Goal: Task Accomplishment & Management: Manage account settings

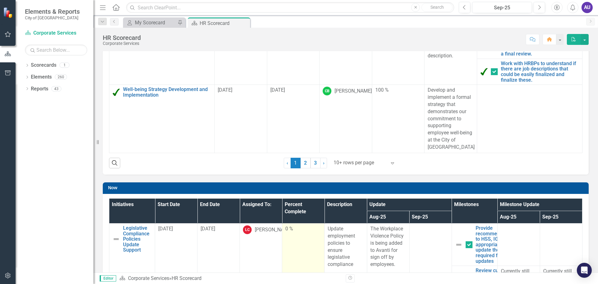
scroll to position [156, 0]
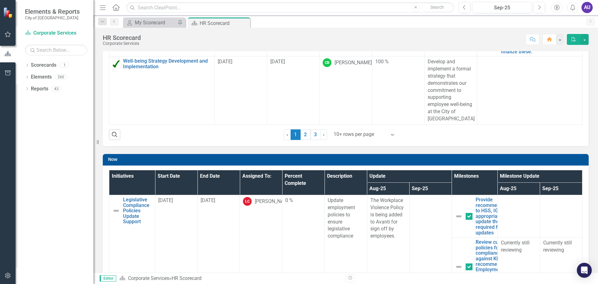
click at [132, 131] on div "Search ‹ Previous 1 (current) 2 3 › Next 10+ rows per page Expand" at bounding box center [345, 132] width 473 height 15
click at [115, 134] on icon "Search" at bounding box center [114, 134] width 7 height 6
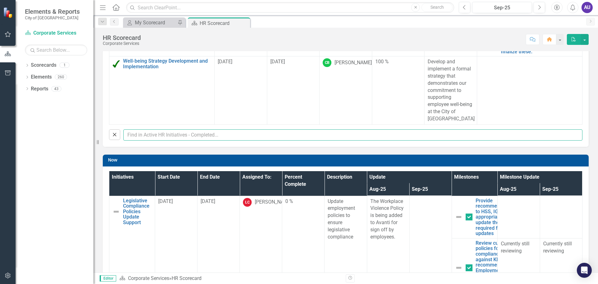
click at [168, 134] on input "text" at bounding box center [352, 135] width 459 height 12
type input "[PERSON_NAME]"
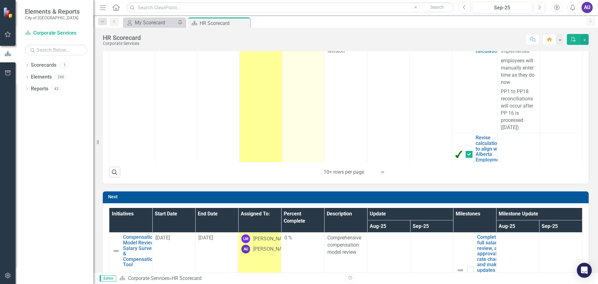
checkbox input "false"
checkbox input "true"
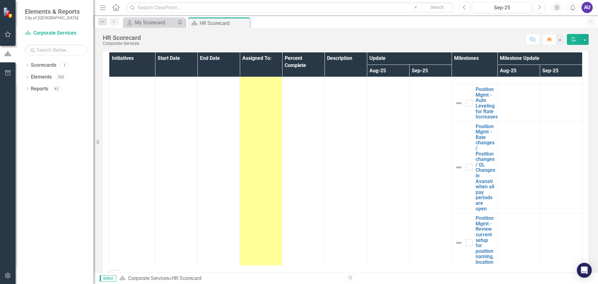
scroll to position [54, 0]
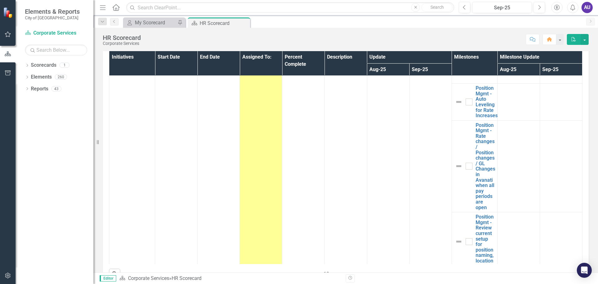
click at [578, 176] on div "Initiatives Start Date End Date Assigned To: Percent Complete Description Updat…" at bounding box center [346, 165] width 486 height 239
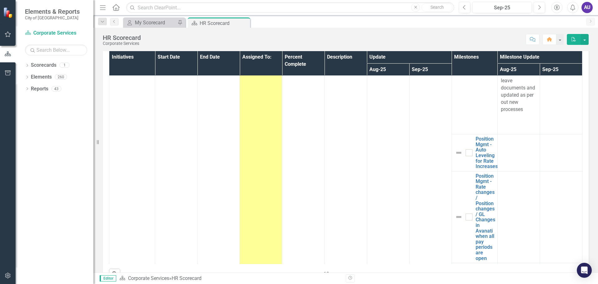
scroll to position [891, 0]
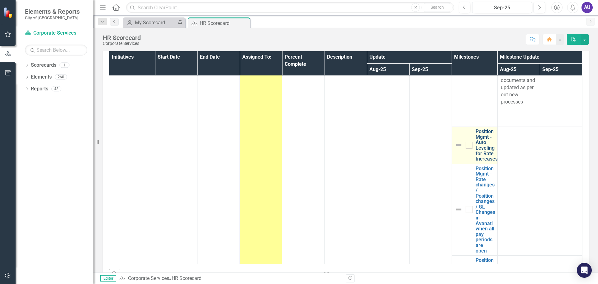
click at [476, 129] on link "Position Mgmt - Auto Leveling for Rate Increases" at bounding box center [486, 145] width 22 height 33
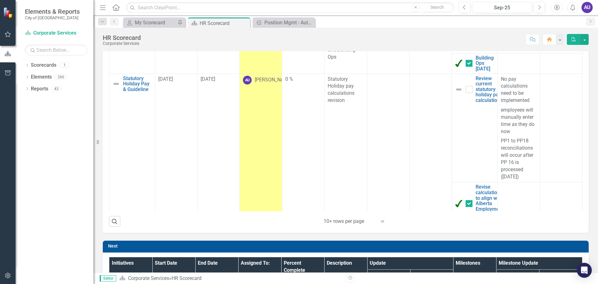
scroll to position [80, 0]
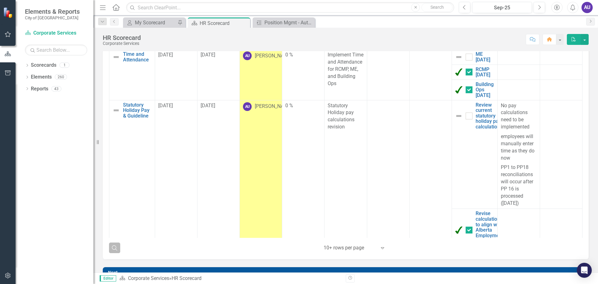
click at [119, 249] on button "Search" at bounding box center [114, 247] width 11 height 11
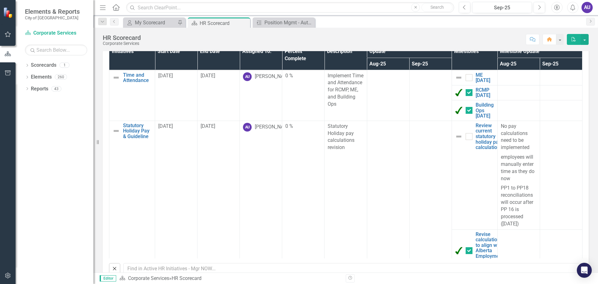
scroll to position [101, 0]
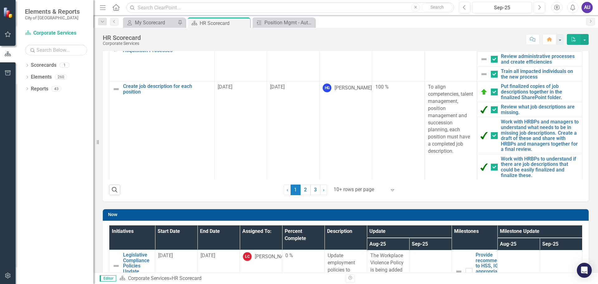
checkbox input "true"
checkbox input "false"
drag, startPoint x: 172, startPoint y: 246, endPoint x: 116, endPoint y: 189, distance: 79.9
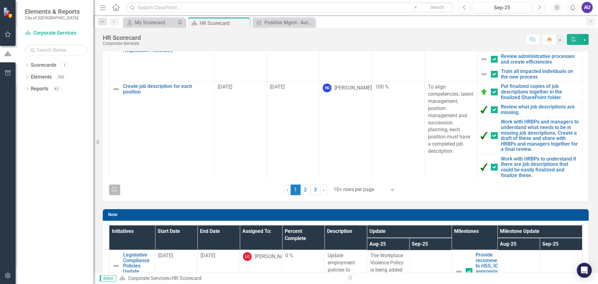
click at [116, 189] on icon "Search" at bounding box center [114, 189] width 7 height 6
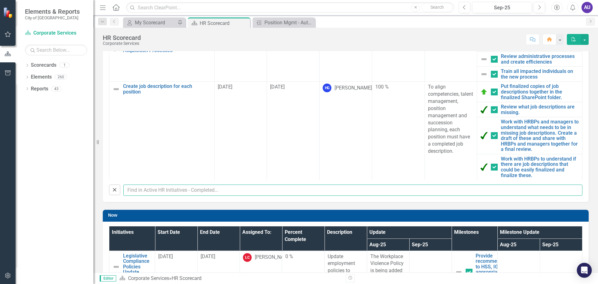
click at [158, 187] on input "text" at bounding box center [352, 190] width 459 height 12
type input "[PERSON_NAME]"
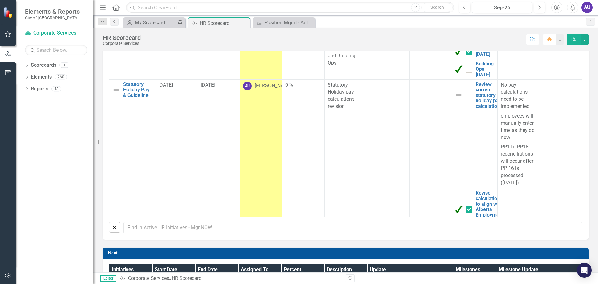
checkbox input "false"
checkbox input "true"
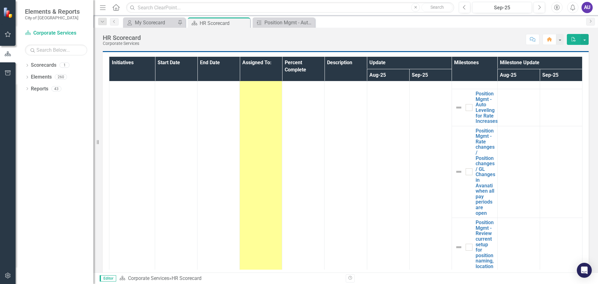
scroll to position [923, 0]
click at [282, 25] on div "Position Mgmt - Auto Leveling for Rate Increases" at bounding box center [284, 23] width 41 height 8
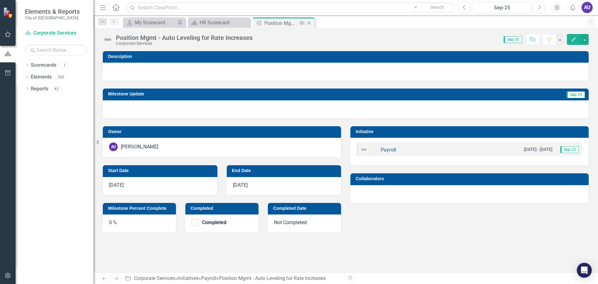
click at [308, 23] on icon at bounding box center [308, 22] width 3 height 3
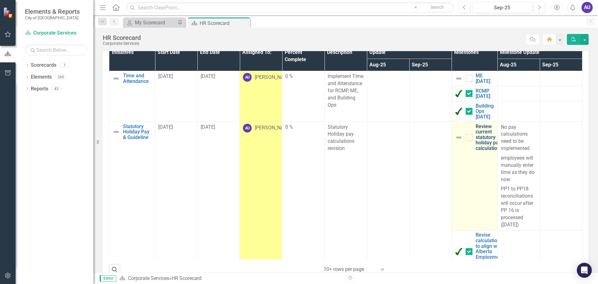
click at [475, 143] on link "Review current statutory holiday pay calculations" at bounding box center [488, 137] width 27 height 27
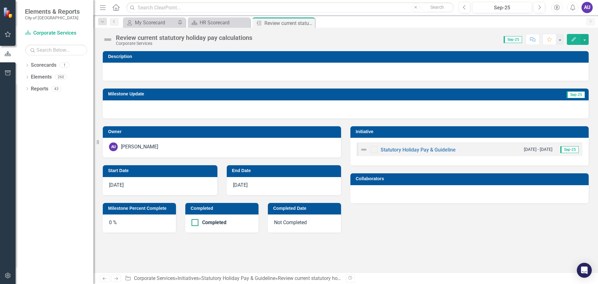
click at [196, 222] on div at bounding box center [194, 222] width 7 height 7
click at [195, 222] on input "Completed" at bounding box center [193, 221] width 4 height 4
checkbox input "true"
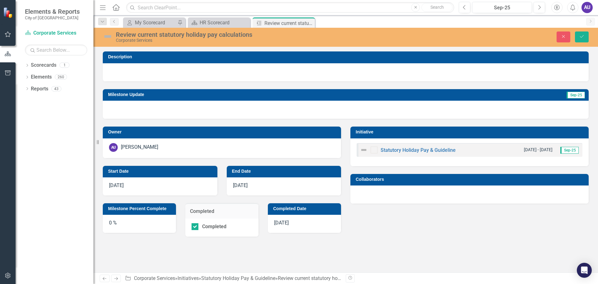
click at [150, 221] on div "0 %" at bounding box center [139, 223] width 73 height 18
click at [103, 221] on div "0 %" at bounding box center [139, 223] width 73 height 18
click at [579, 34] on button "Save" at bounding box center [582, 36] width 14 height 11
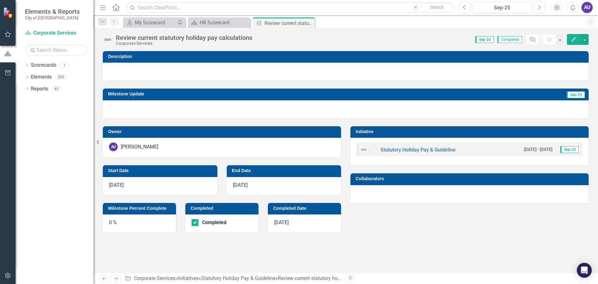
click at [118, 223] on div "0 %" at bounding box center [139, 223] width 73 height 18
drag, startPoint x: 109, startPoint y: 220, endPoint x: 167, endPoint y: 209, distance: 59.8
click at [110, 220] on div "0 %" at bounding box center [139, 223] width 73 height 18
click at [571, 37] on button "Edit" at bounding box center [574, 39] width 14 height 11
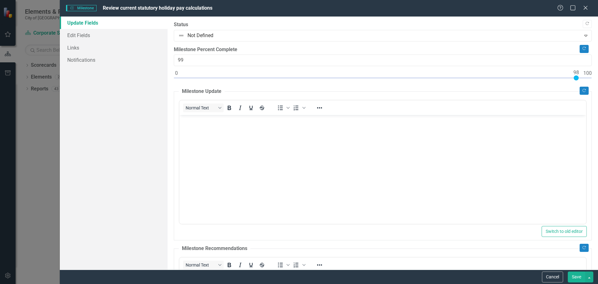
type input "100"
drag, startPoint x: 178, startPoint y: 78, endPoint x: 593, endPoint y: 81, distance: 414.9
click at [593, 81] on div ""Update" fields in ClearPoint are the fields that change from reporting period …" at bounding box center [382, 142] width 430 height 253
click at [577, 276] on button "Save" at bounding box center [575, 276] width 17 height 11
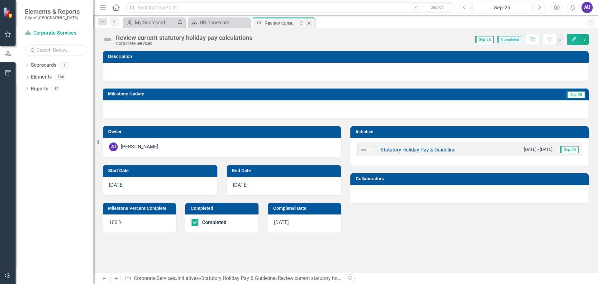
click at [310, 21] on icon "Close" at bounding box center [309, 23] width 6 height 5
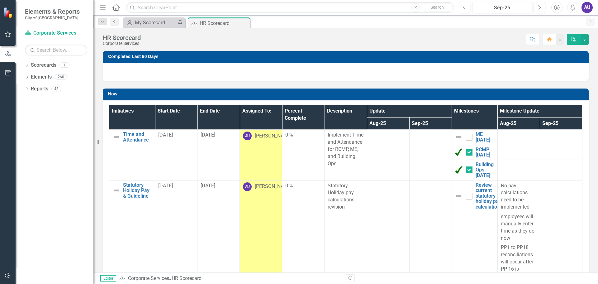
checkbox input "true"
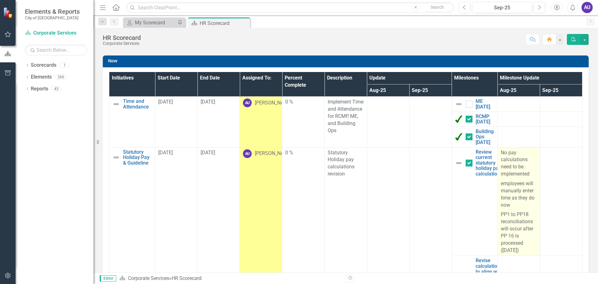
scroll to position [31, 0]
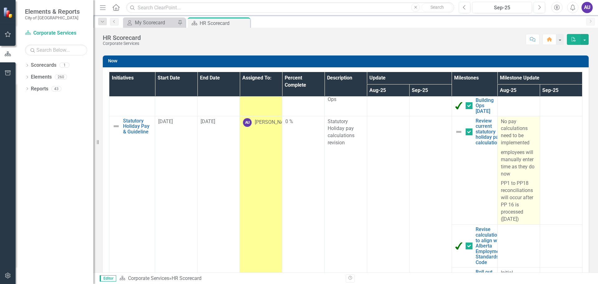
click at [521, 213] on p "PP1 to PP18 reconciliations will occur after PP 16 is processed ([DATE])" at bounding box center [519, 200] width 36 height 44
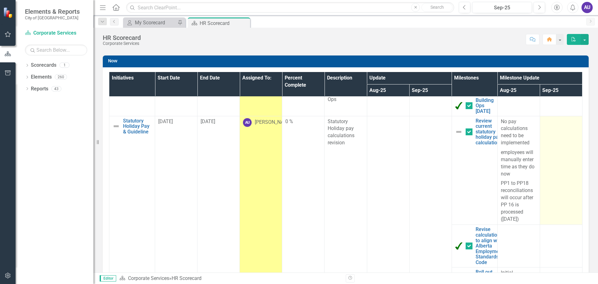
click at [546, 173] on td at bounding box center [560, 170] width 42 height 109
click at [552, 172] on td at bounding box center [560, 170] width 42 height 109
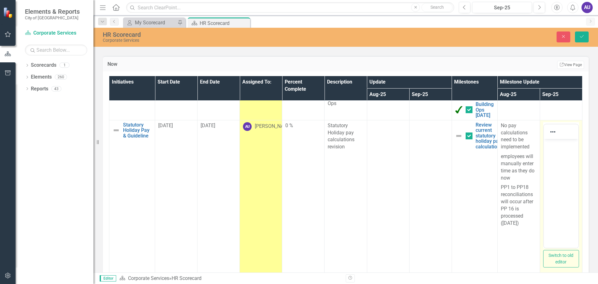
scroll to position [0, 0]
click at [554, 152] on body "Rich Text Area. Press ALT-0 for help." at bounding box center [560, 185] width 35 height 93
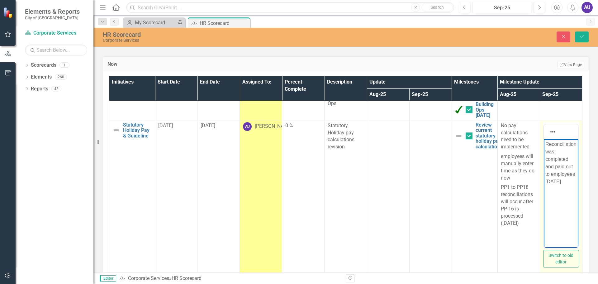
click at [573, 208] on body "Reconciliation was completed and paid out to employees [DATE]" at bounding box center [560, 185] width 35 height 93
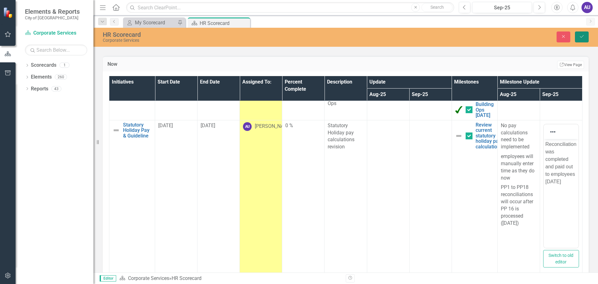
click at [580, 36] on icon "Save" at bounding box center [582, 36] width 6 height 4
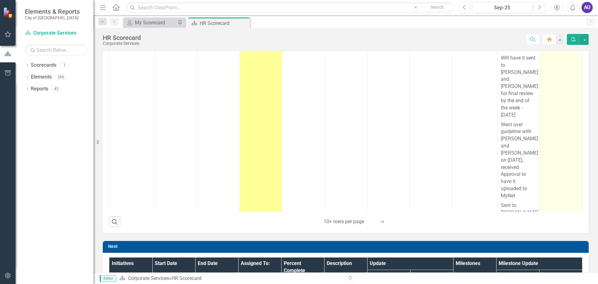
scroll to position [342, 0]
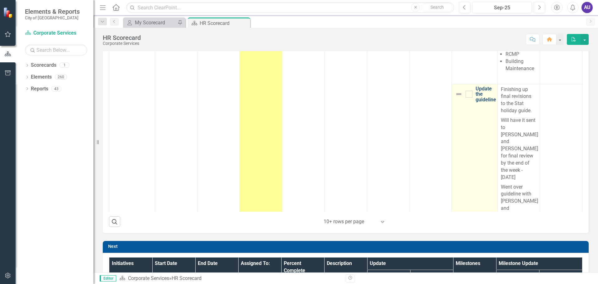
click at [480, 102] on link "Update the guideline" at bounding box center [485, 94] width 21 height 16
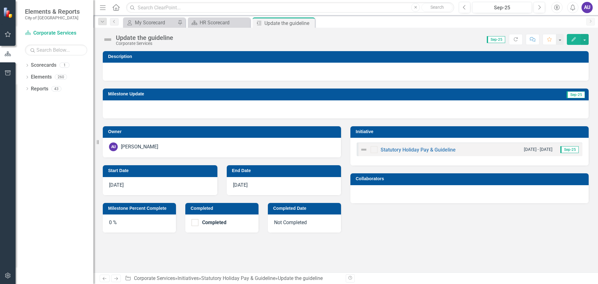
click at [116, 109] on div at bounding box center [346, 109] width 486 height 18
click at [116, 104] on div at bounding box center [346, 109] width 486 height 18
click at [196, 222] on div at bounding box center [194, 222] width 7 height 7
click at [195, 222] on input "Completed" at bounding box center [193, 221] width 4 height 4
checkbox input "true"
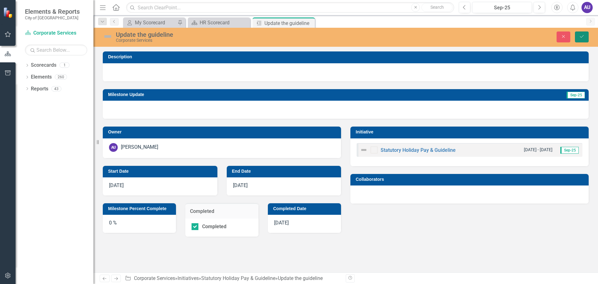
click at [580, 35] on icon "Save" at bounding box center [582, 36] width 6 height 4
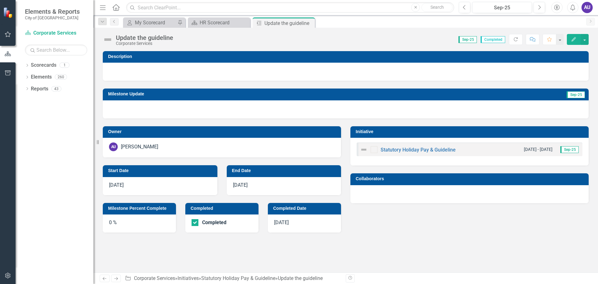
click at [572, 38] on icon "Edit" at bounding box center [574, 39] width 6 height 4
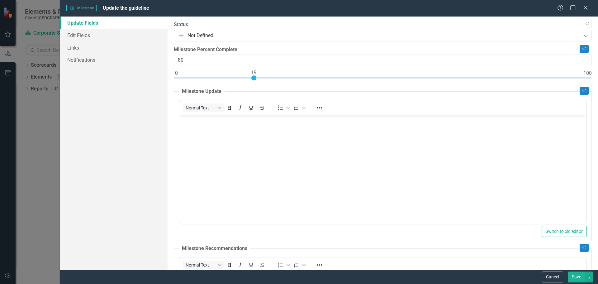
type input "100"
drag, startPoint x: 176, startPoint y: 78, endPoint x: 597, endPoint y: 87, distance: 421.2
click at [597, 87] on div ""Update" fields in ClearPoint are the fields that change from reporting period …" at bounding box center [382, 142] width 430 height 253
click at [579, 275] on button "Save" at bounding box center [575, 276] width 17 height 11
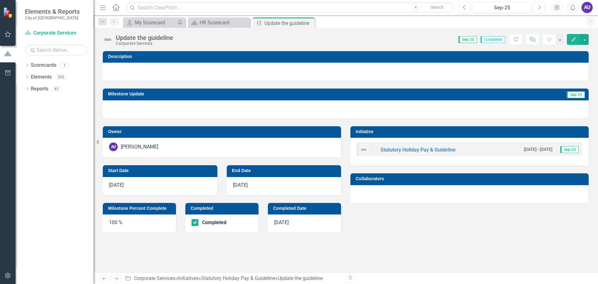
click at [126, 45] on div "Corporate Services" at bounding box center [144, 43] width 57 height 5
click at [107, 40] on img at bounding box center [108, 40] width 10 height 10
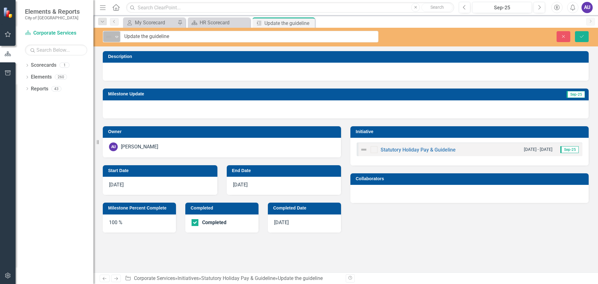
click at [116, 38] on icon "Expand" at bounding box center [117, 36] width 6 height 5
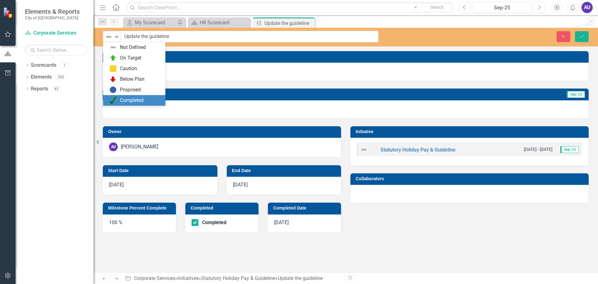
click at [117, 101] on div "Completed" at bounding box center [135, 99] width 52 height 7
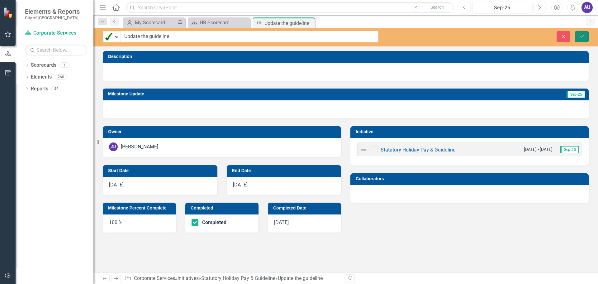
click at [585, 36] on button "Save" at bounding box center [582, 36] width 14 height 11
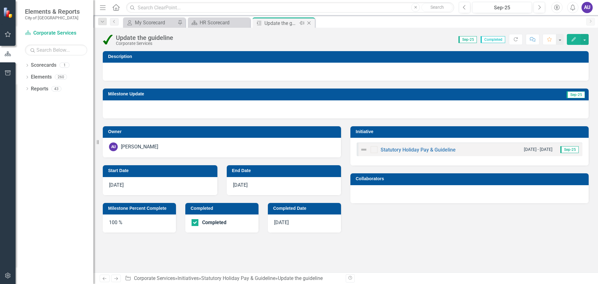
click at [309, 22] on icon "Close" at bounding box center [309, 23] width 6 height 5
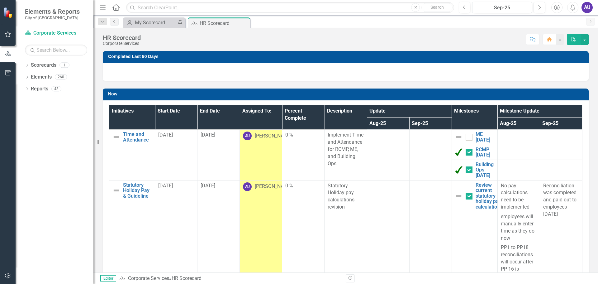
checkbox input "true"
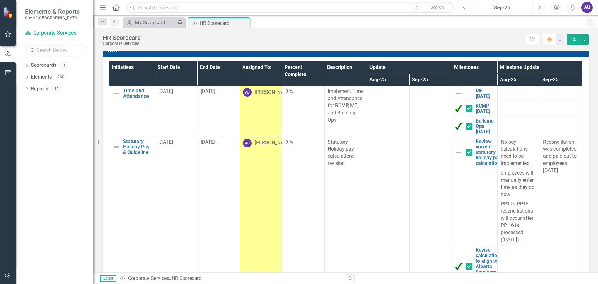
scroll to position [46, 0]
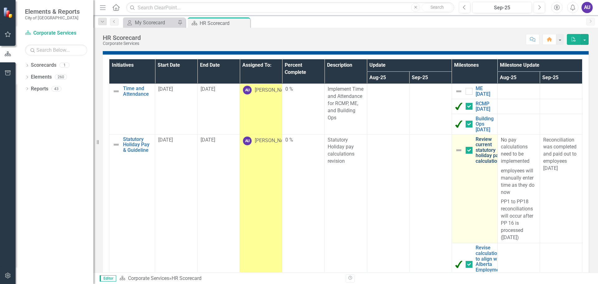
click at [477, 154] on link "Review current statutory holiday pay calculations" at bounding box center [488, 149] width 27 height 27
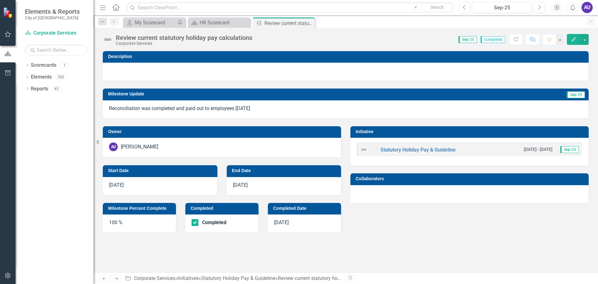
click at [139, 35] on div "Review current statutory holiday pay calculations" at bounding box center [184, 37] width 136 height 7
click at [138, 35] on div "Review current statutory holiday pay calculations" at bounding box center [184, 37] width 136 height 7
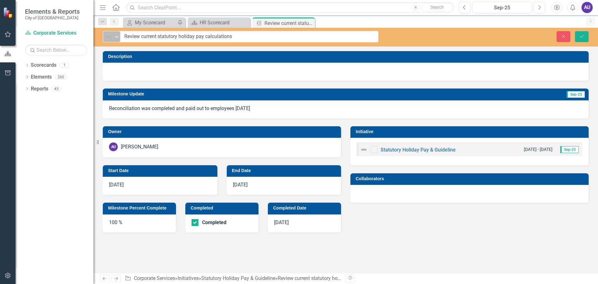
click at [117, 36] on icon "Expand" at bounding box center [117, 36] width 6 height 5
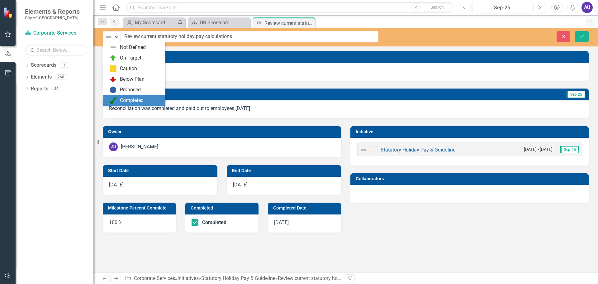
click at [125, 98] on div "Completed" at bounding box center [132, 100] width 24 height 7
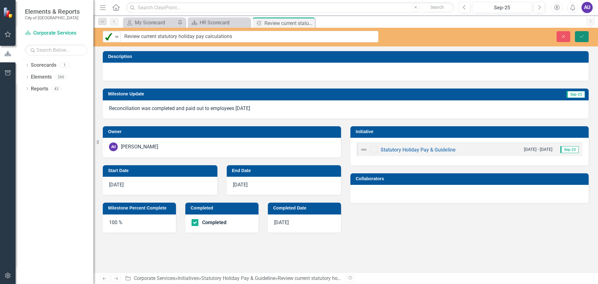
click at [578, 35] on button "Save" at bounding box center [582, 36] width 14 height 11
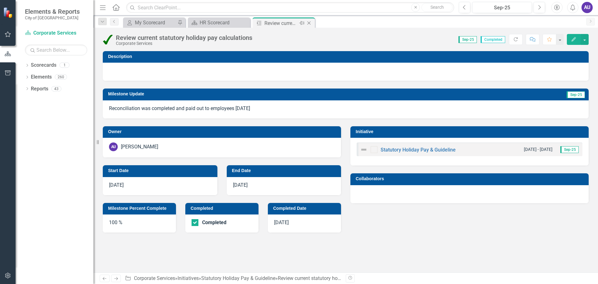
click at [310, 22] on icon "Close" at bounding box center [309, 23] width 6 height 5
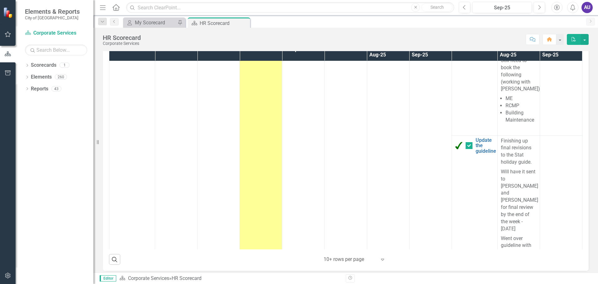
scroll to position [350, 0]
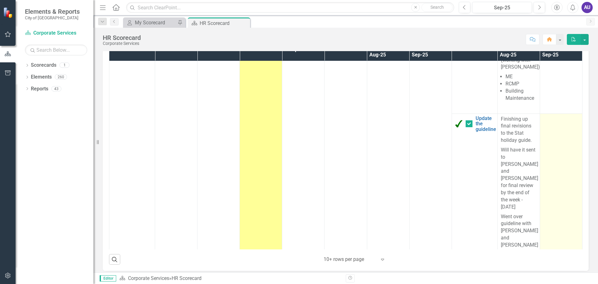
click at [562, 141] on td at bounding box center [560, 218] width 42 height 211
click at [556, 145] on td at bounding box center [560, 218] width 42 height 211
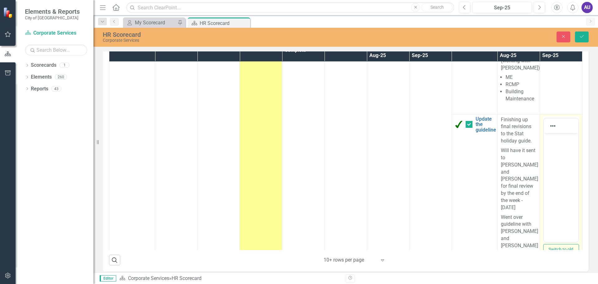
scroll to position [0, 0]
click at [554, 140] on p "Rich Text Area. Press ALT-0 for help." at bounding box center [560, 137] width 31 height 7
click at [565, 201] on body "Guideline was updated and posted on myNet [DATE]" at bounding box center [560, 179] width 35 height 93
click at [582, 36] on icon "Save" at bounding box center [582, 36] width 6 height 4
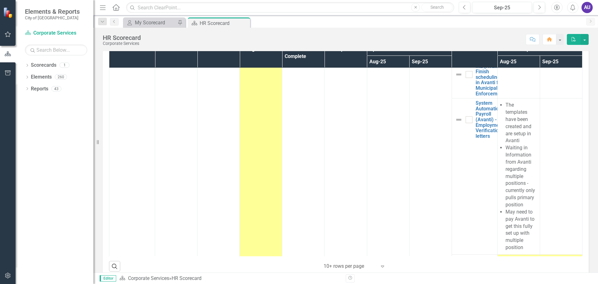
scroll to position [1251, 0]
